Goal: Information Seeking & Learning: Learn about a topic

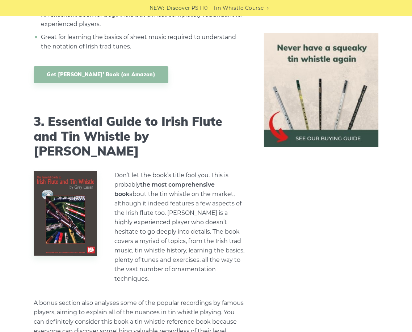
scroll to position [1484, 0]
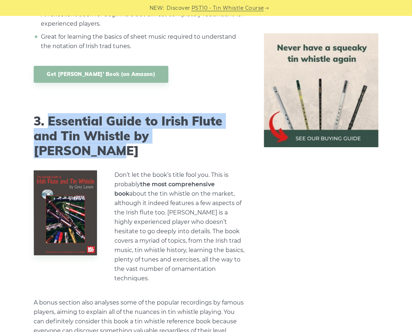
drag, startPoint x: 48, startPoint y: 87, endPoint x: 228, endPoint y: 106, distance: 181.6
click at [228, 114] on h2 "3. Essential Guide to Irish Flute and Tin Whistle by [PERSON_NAME]" at bounding box center [140, 136] width 213 height 44
copy h2 "Essential Guide to Irish Flute and Tin Whistle by [PERSON_NAME]"
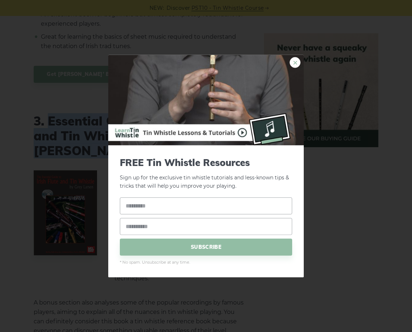
click at [295, 62] on link "×" at bounding box center [295, 62] width 11 height 11
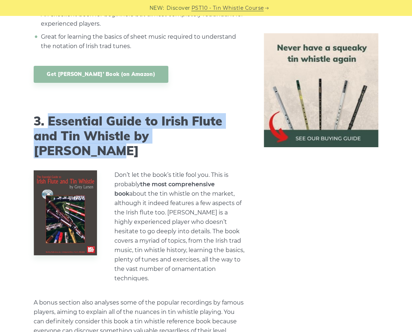
copy h2 "Essential Guide to Irish Flute and Tin Whistle by [PERSON_NAME]"
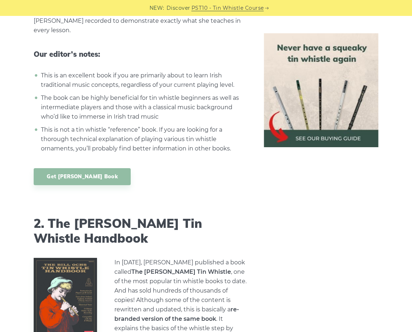
scroll to position [1086, 0]
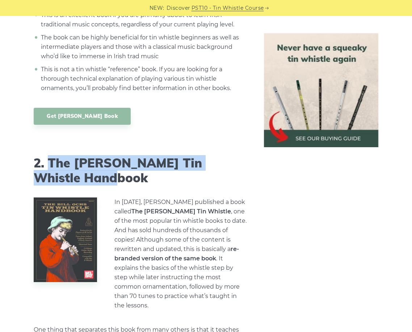
drag, startPoint x: 48, startPoint y: 130, endPoint x: 96, endPoint y: 144, distance: 50.2
click at [96, 156] on h2 "2. The [PERSON_NAME] Tin Whistle Handbook" at bounding box center [140, 171] width 213 height 30
copy h2 "The [PERSON_NAME] Tin Whistle Handbook"
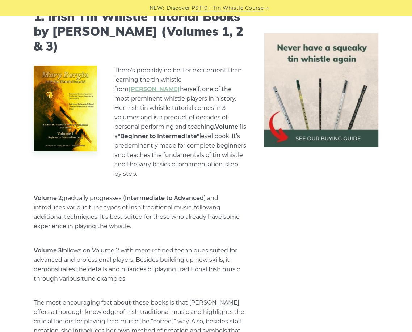
scroll to position [652, 0]
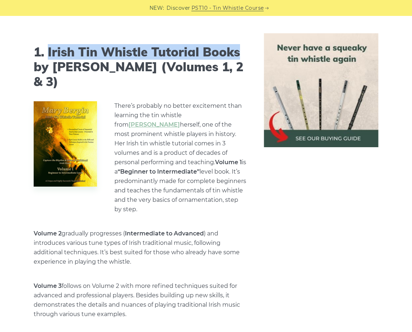
drag, startPoint x: 48, startPoint y: 51, endPoint x: 237, endPoint y: 48, distance: 189.3
click at [237, 48] on h2 "1. Irish Tin Whistle Tutorial Books by [PERSON_NAME] (Volumes 1, 2 & 3)" at bounding box center [140, 67] width 213 height 44
copy h2 "[DEMOGRAPHIC_DATA] Tin Whistle Tutorial Books"
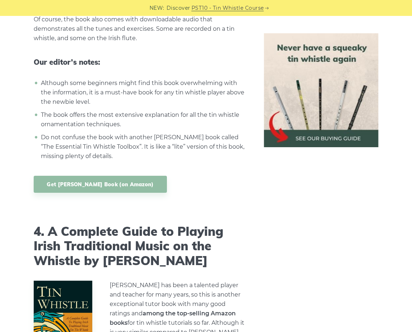
scroll to position [1846, 0]
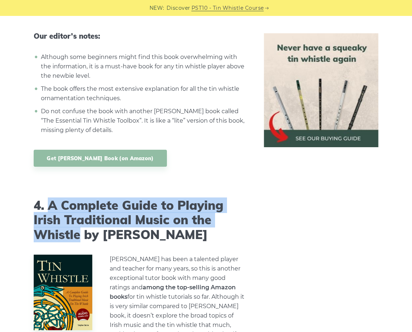
drag, startPoint x: 49, startPoint y: 144, endPoint x: 80, endPoint y: 177, distance: 45.3
click at [80, 198] on h2 "4. A Complete Guide to Playing Irish Traditional Music on the Whistle by [PERSO…" at bounding box center [140, 220] width 213 height 44
copy h2 "A Complete Guide to Playing Irish Traditional Music on the Whistle"
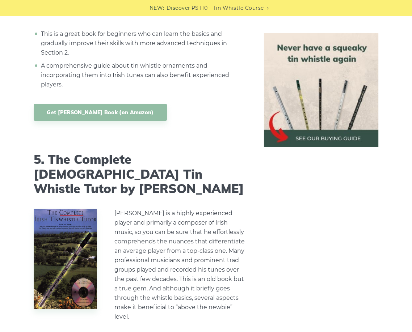
scroll to position [2317, 0]
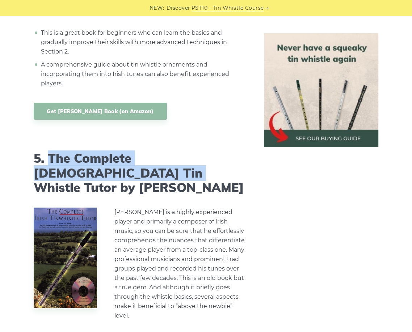
drag, startPoint x: 49, startPoint y: 102, endPoint x: 64, endPoint y: 115, distance: 20.6
click at [64, 151] on h2 "5. The Complete [DEMOGRAPHIC_DATA] Tin Whistle Tutor by [PERSON_NAME]" at bounding box center [140, 173] width 213 height 44
copy h2 "The Complete Irish Tin Whistle Tutor"
